Goal: Transaction & Acquisition: Purchase product/service

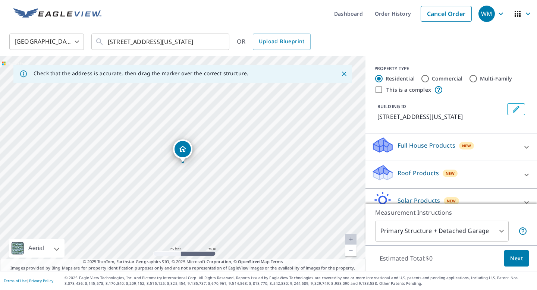
scroll to position [40, 0]
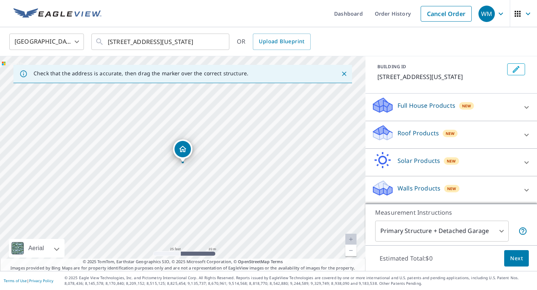
click at [469, 153] on div "Solar Products New" at bounding box center [444, 162] width 146 height 21
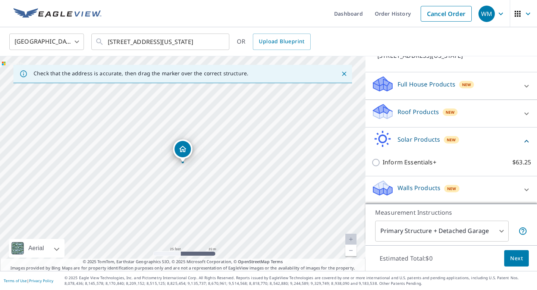
click at [470, 116] on div "Roof Products New" at bounding box center [444, 113] width 146 height 21
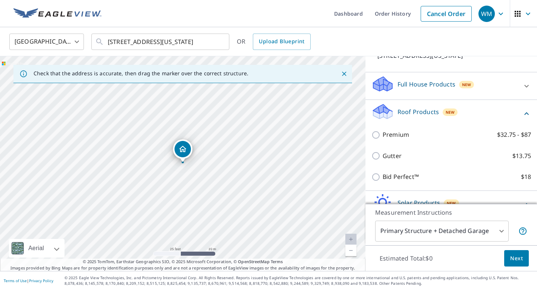
scroll to position [87, 0]
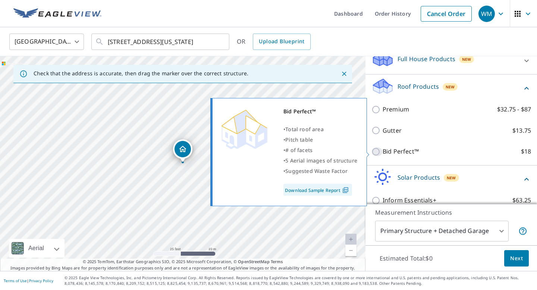
click at [379, 153] on input "Bid Perfect™ $18" at bounding box center [376, 151] width 11 height 9
checkbox input "true"
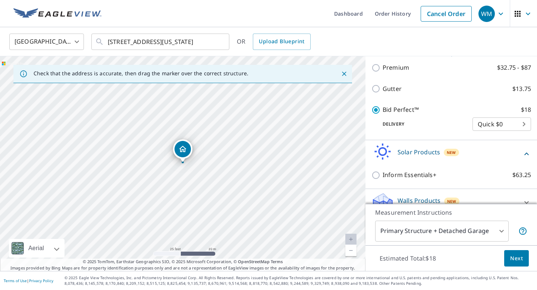
scroll to position [150, 0]
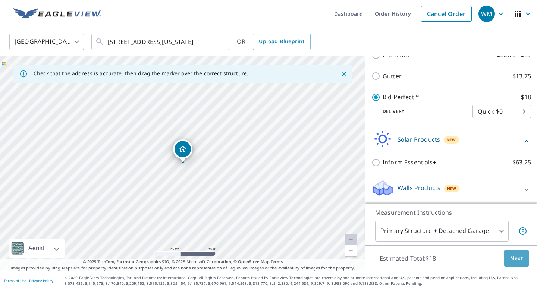
click at [520, 258] on span "Next" at bounding box center [516, 258] width 13 height 9
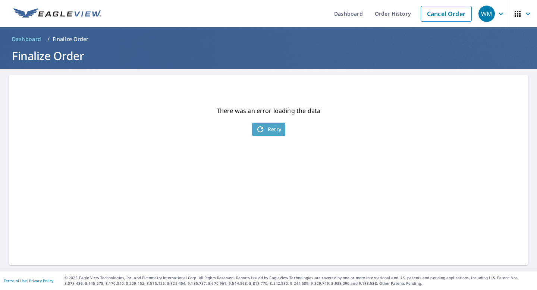
click at [277, 131] on span "Retry" at bounding box center [269, 129] width 26 height 9
click at [355, 9] on link "Dashboard" at bounding box center [348, 13] width 41 height 27
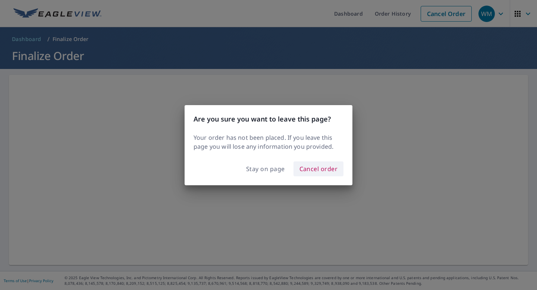
click at [316, 169] on span "Cancel order" at bounding box center [318, 169] width 38 height 10
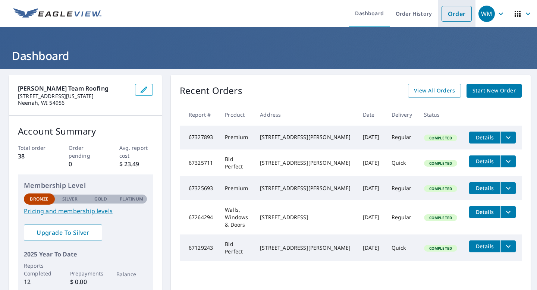
click at [451, 17] on link "Order" at bounding box center [457, 14] width 30 height 16
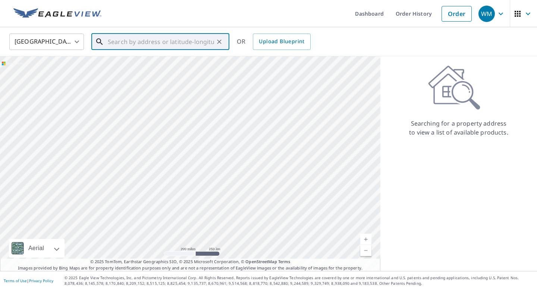
click at [178, 33] on input "text" at bounding box center [161, 41] width 106 height 21
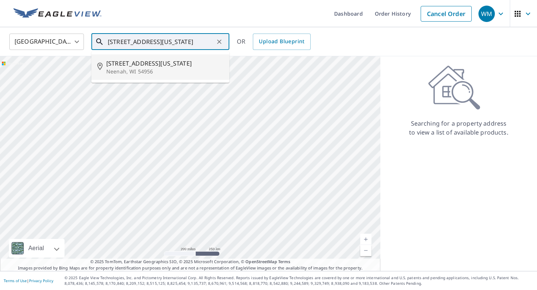
click at [123, 69] on p "Neenah, WI 54956" at bounding box center [164, 71] width 117 height 7
type input "[STREET_ADDRESS][US_STATE]"
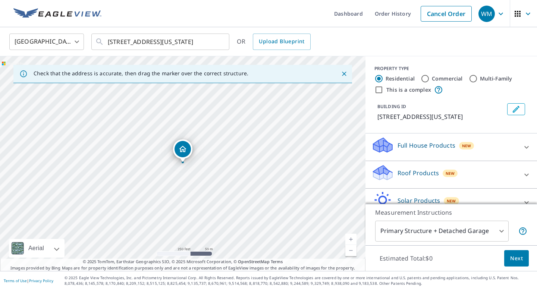
click at [431, 173] on p "Roof Products" at bounding box center [418, 173] width 41 height 9
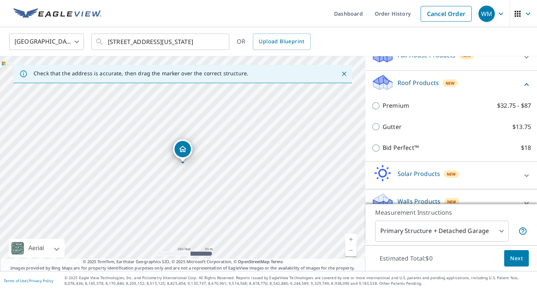
scroll to position [104, 0]
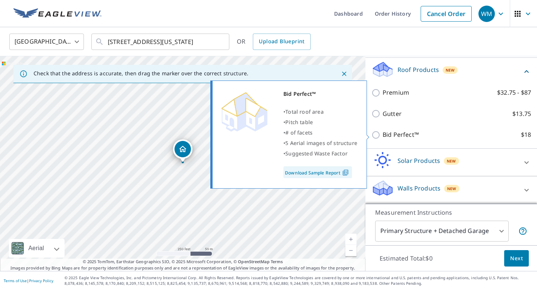
click at [377, 134] on input "Bid Perfect™ $18" at bounding box center [376, 135] width 11 height 9
checkbox input "true"
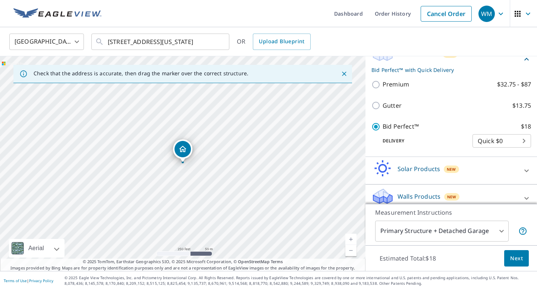
scroll to position [128, 0]
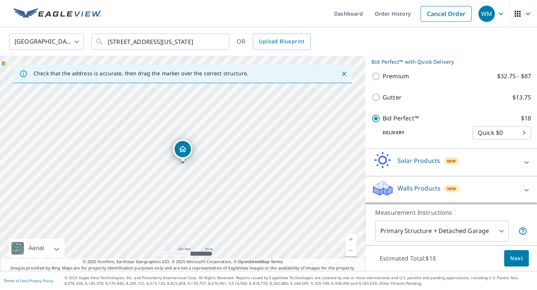
click at [516, 259] on span "Next" at bounding box center [516, 258] width 13 height 9
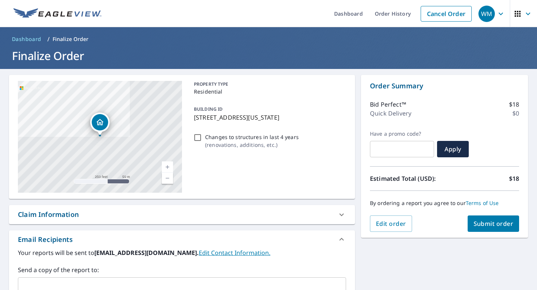
click at [501, 225] on span "Submit order" at bounding box center [494, 224] width 40 height 8
